Goal: Task Accomplishment & Management: Manage account settings

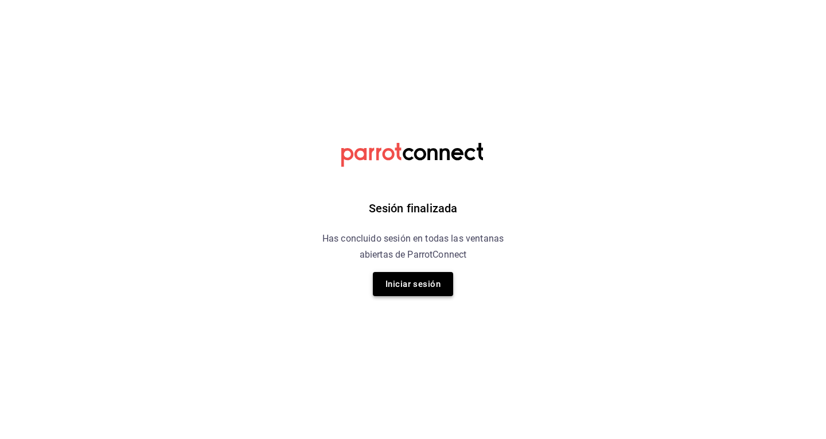
click at [408, 281] on button "Iniciar sesión" at bounding box center [413, 284] width 80 height 24
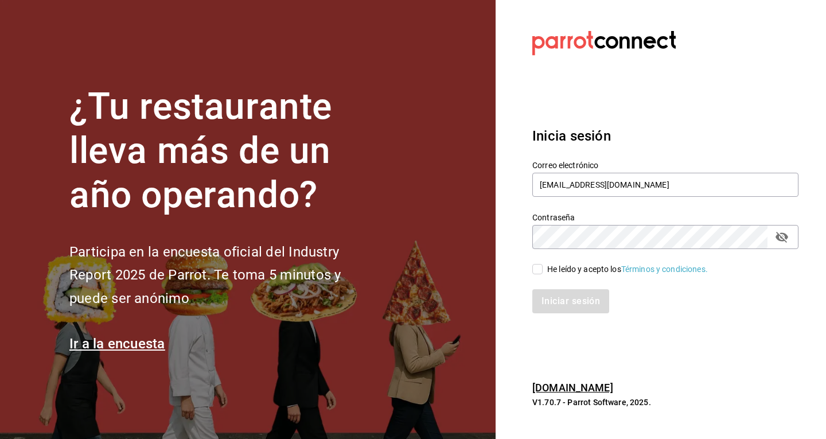
click at [536, 267] on input "He leído y acepto los Términos y condiciones." at bounding box center [537, 269] width 10 height 10
checkbox input "true"
click at [550, 297] on button "Iniciar sesión" at bounding box center [571, 301] width 78 height 24
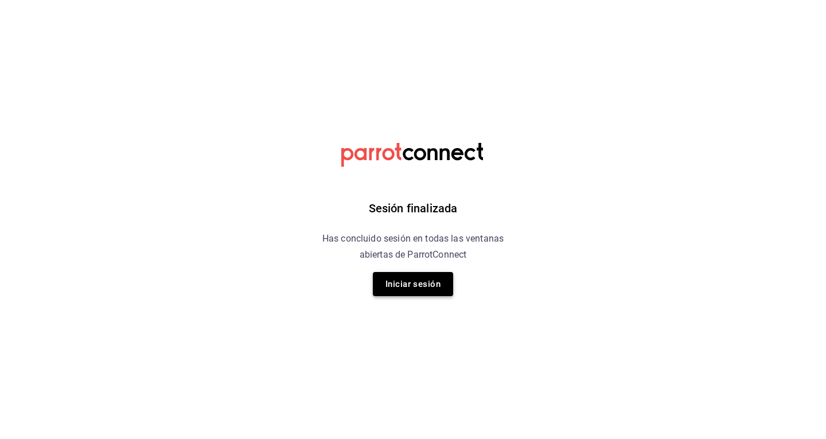
click at [423, 284] on button "Iniciar sesión" at bounding box center [413, 284] width 80 height 24
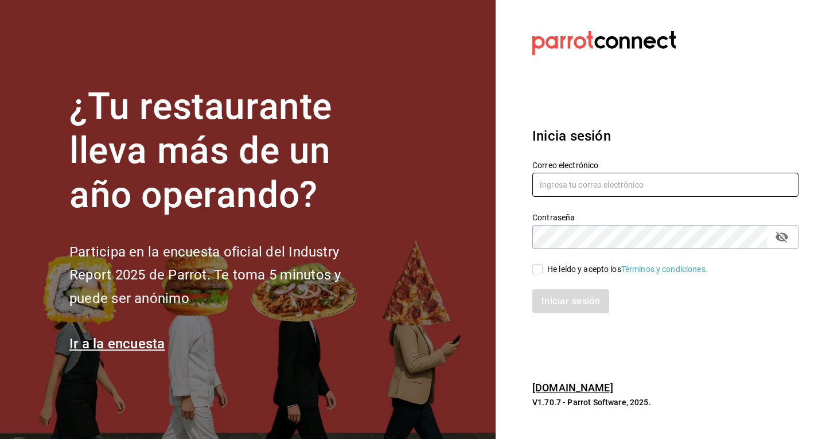
type input "[EMAIL_ADDRESS][DOMAIN_NAME]"
click at [543, 272] on span "He leído y acepto los Términos y condiciones." at bounding box center [625, 269] width 165 height 12
click at [543, 272] on input "He leído y acepto los Términos y condiciones." at bounding box center [537, 269] width 10 height 10
checkbox input "true"
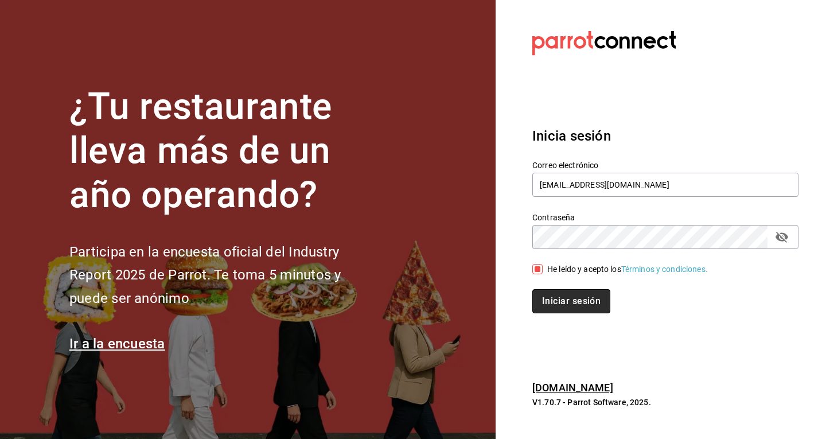
click at [545, 310] on button "Iniciar sesión" at bounding box center [571, 301] width 78 height 24
